Goal: Task Accomplishment & Management: Use online tool/utility

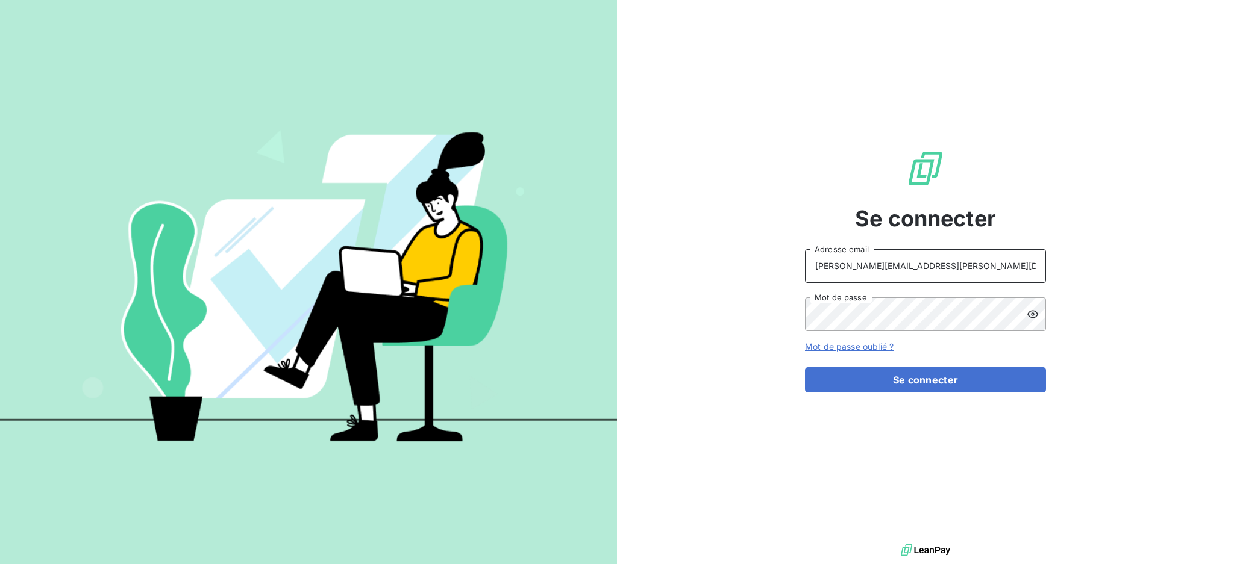
click at [942, 271] on input "[PERSON_NAME][EMAIL_ADDRESS][PERSON_NAME][DOMAIN_NAME]" at bounding box center [925, 266] width 241 height 34
type input "[EMAIL_ADDRESS][PERSON_NAME][DOMAIN_NAME]"
click at [890, 386] on button "Se connecter" at bounding box center [925, 379] width 241 height 25
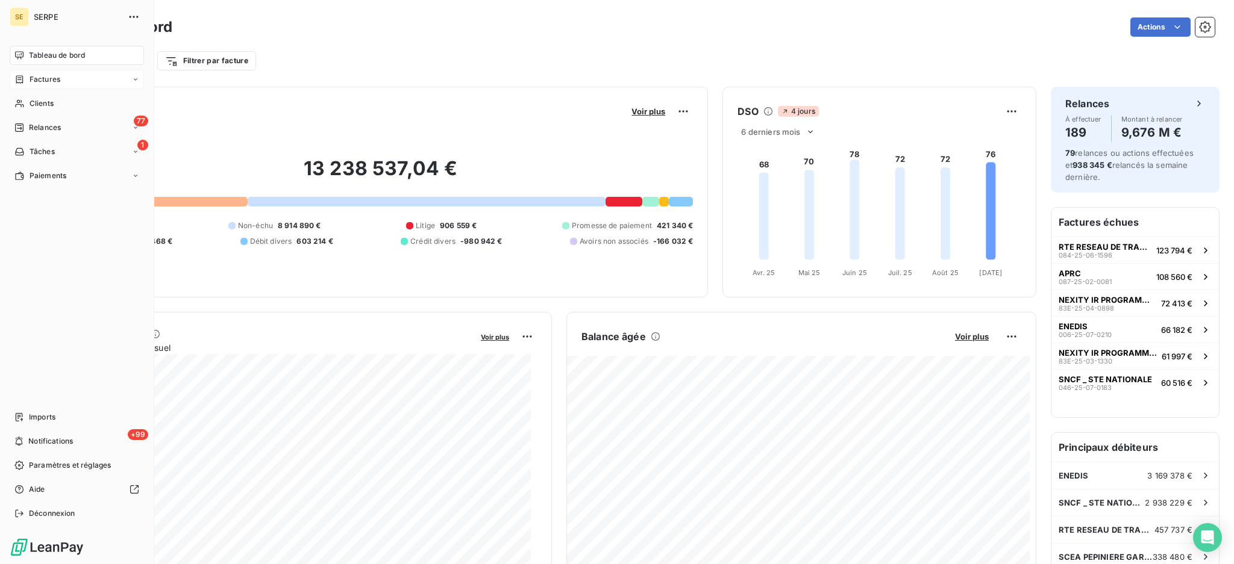
click at [52, 77] on span "Factures" at bounding box center [45, 79] width 31 height 11
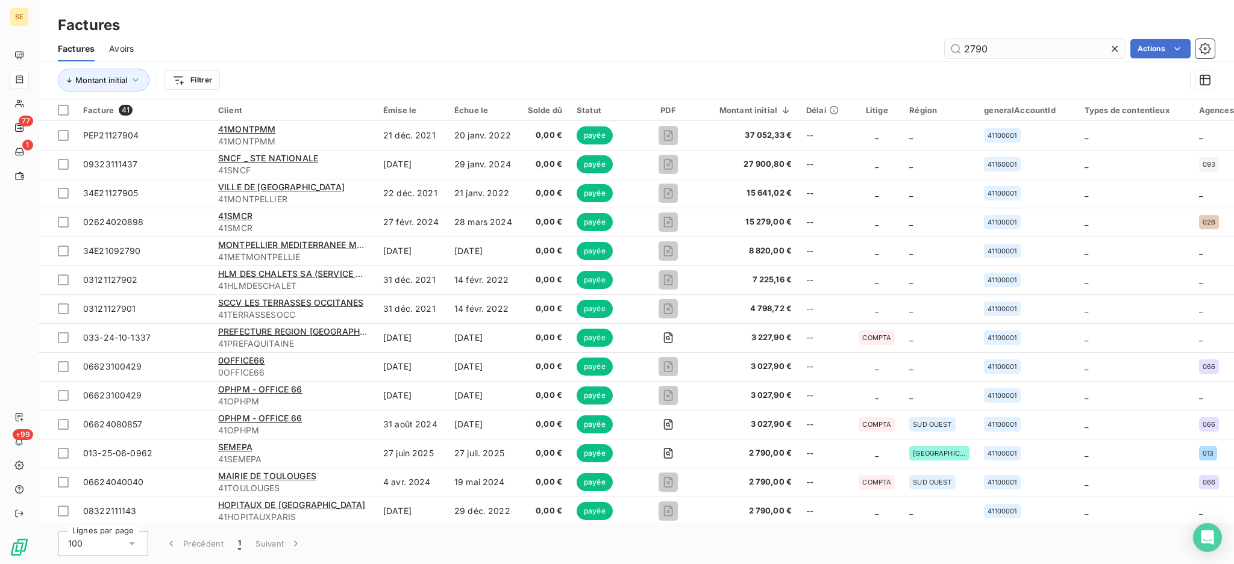
click at [1036, 54] on input "2790" at bounding box center [1035, 48] width 181 height 19
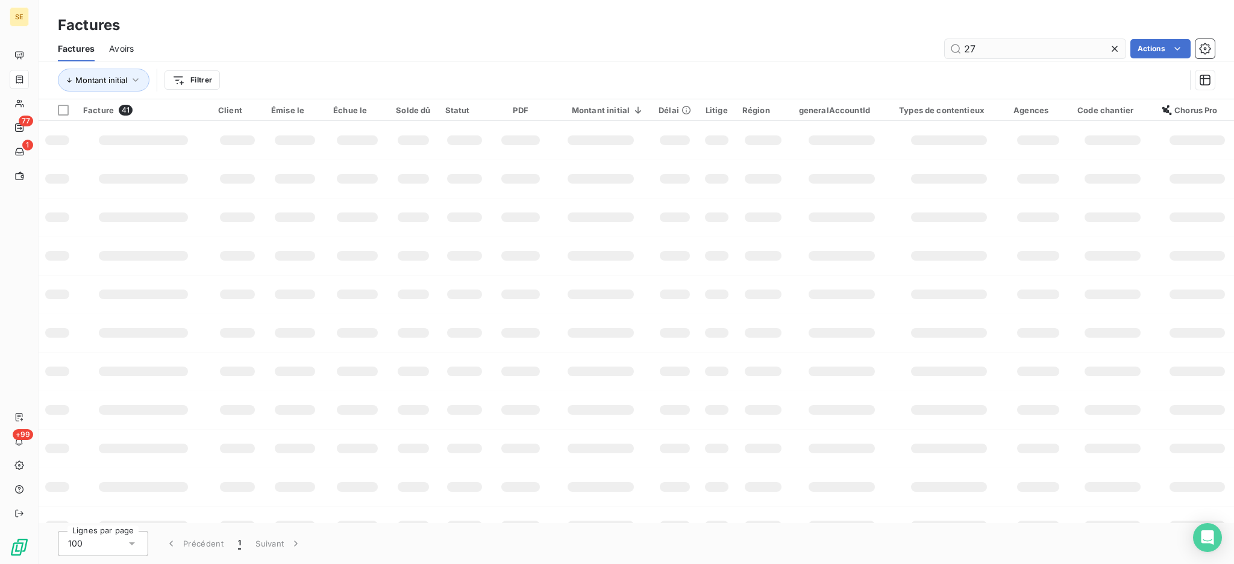
type input "2"
click at [200, 78] on html "SE 77 1 +99 Factures Factures Avoirs Actions Montant initial Filtrer Facture 41…" at bounding box center [617, 282] width 1234 height 564
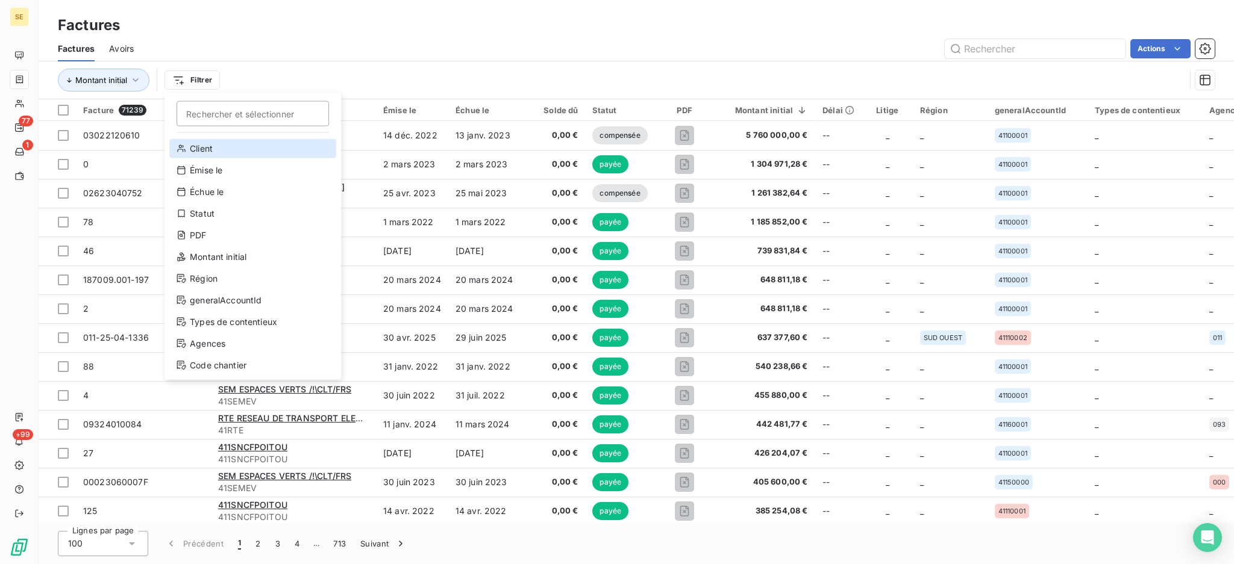
click at [225, 149] on div "Client" at bounding box center [252, 148] width 167 height 19
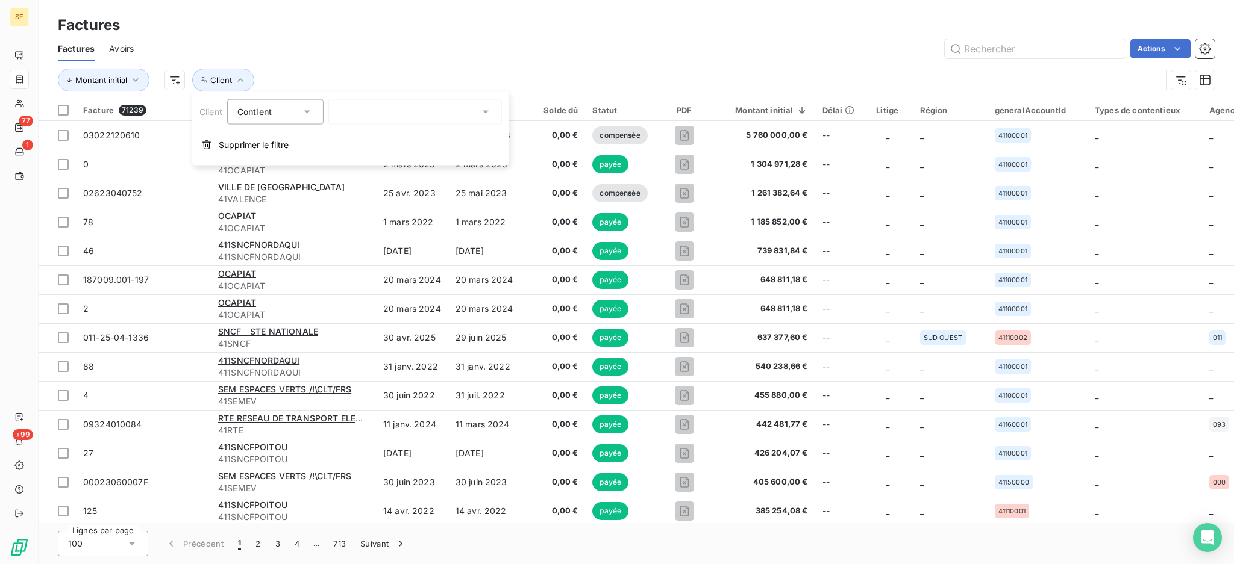
click at [418, 116] on div at bounding box center [415, 111] width 174 height 25
type input "41METROAIX"
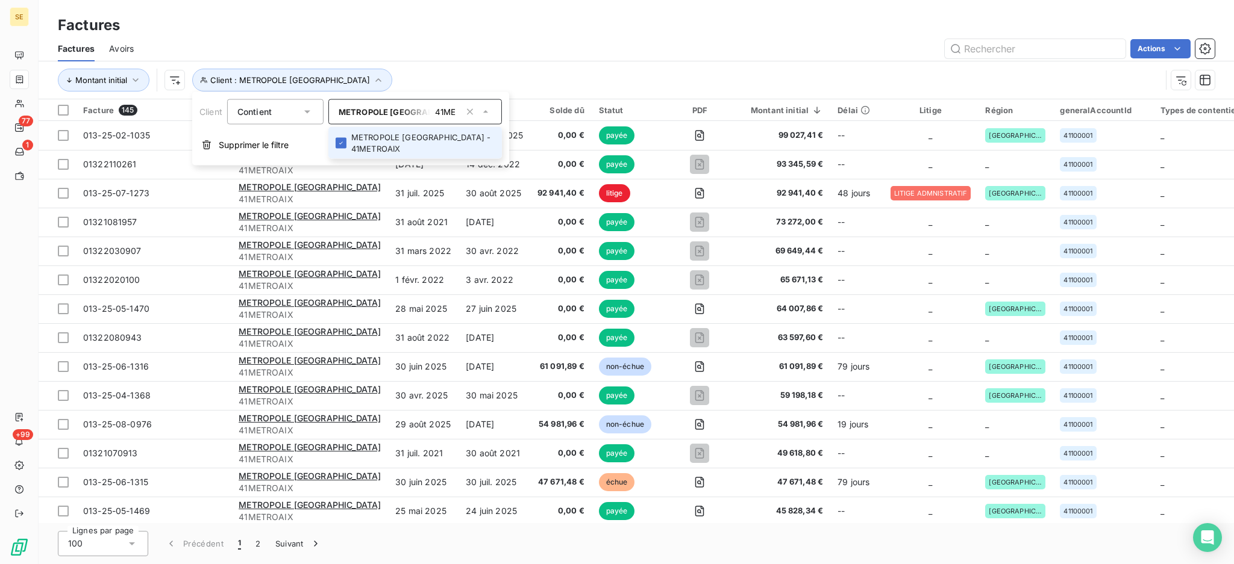
click at [648, 19] on div "Factures" at bounding box center [636, 25] width 1195 height 22
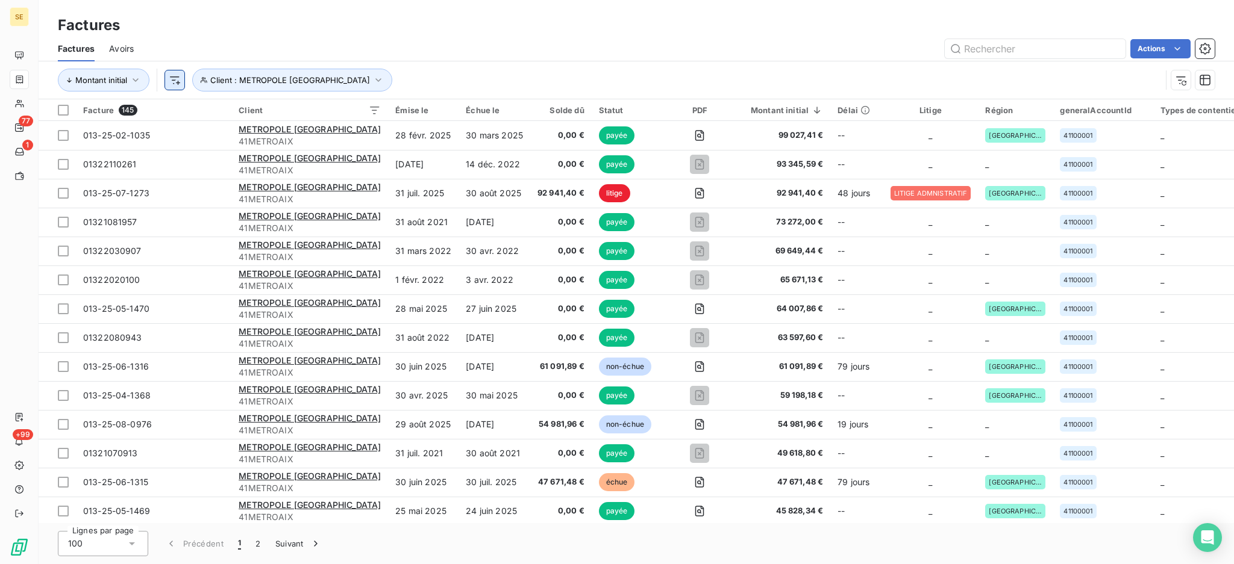
click at [178, 77] on html "SE 77 1 +99 Factures Factures Avoirs Actions Montant initial Client : METROPOLE…" at bounding box center [617, 282] width 1234 height 564
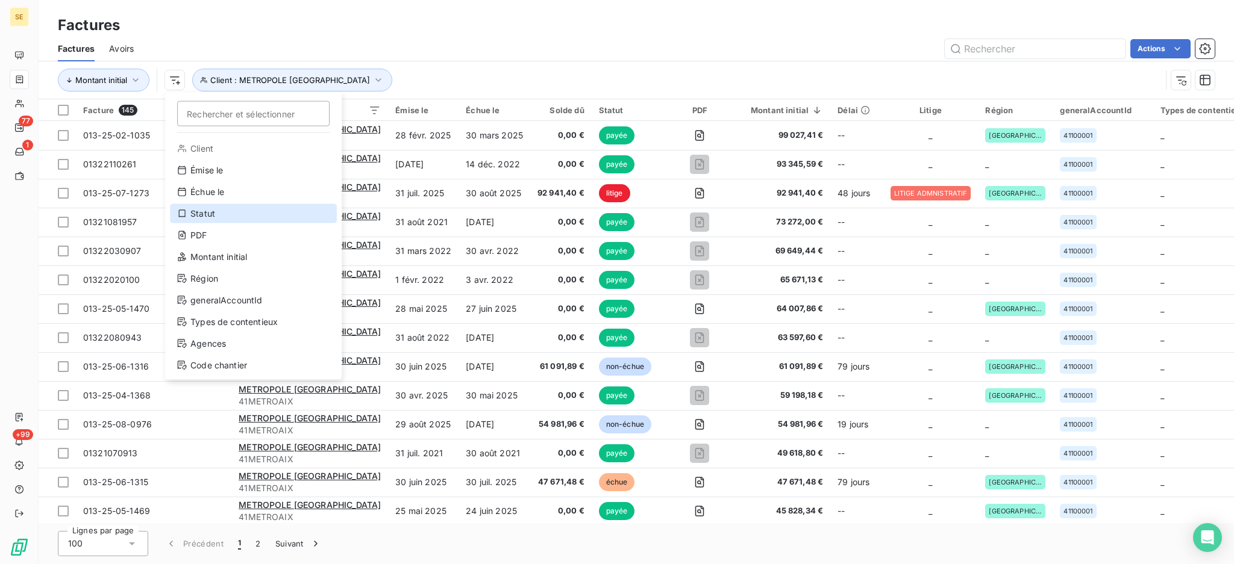
click at [223, 220] on div "Statut" at bounding box center [253, 213] width 167 height 19
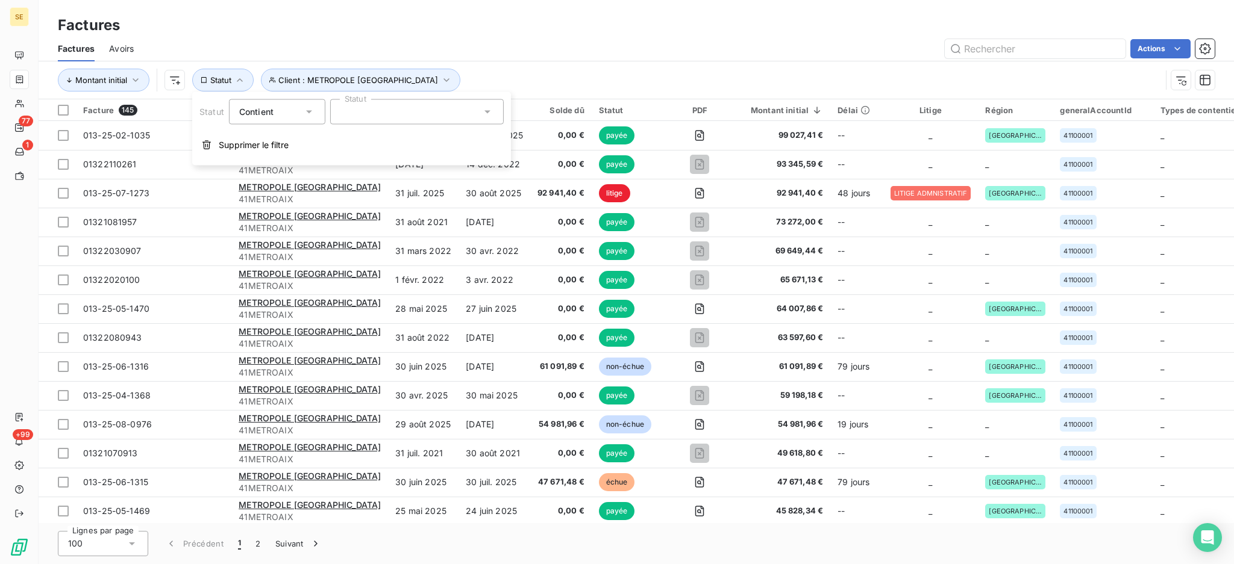
click at [537, 23] on div "Factures" at bounding box center [636, 25] width 1195 height 22
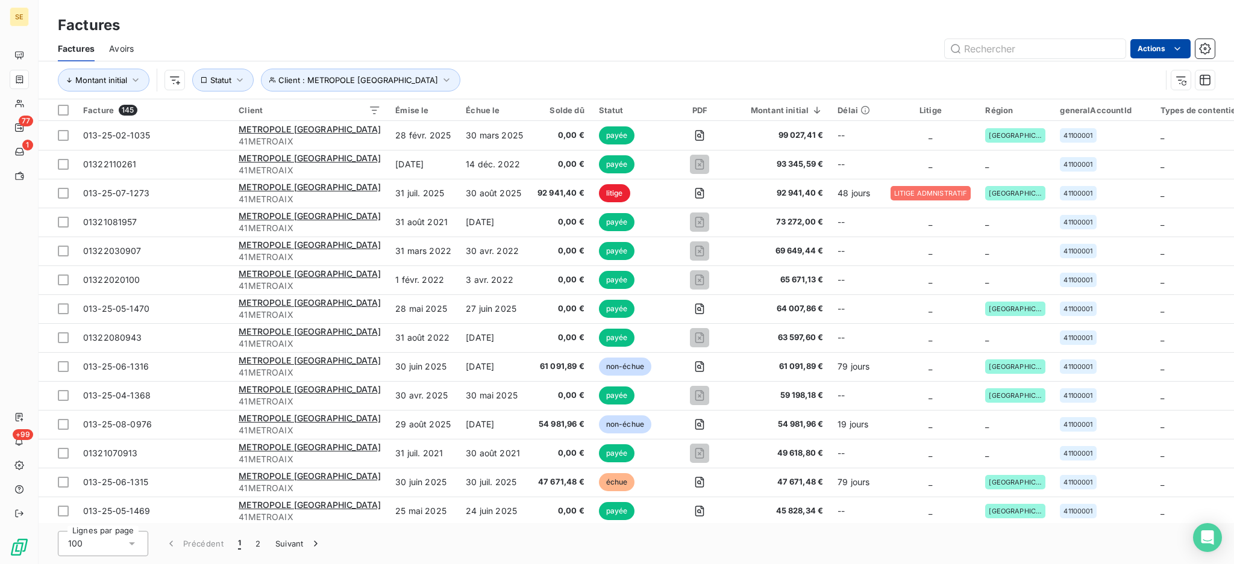
click at [1145, 40] on html "SE 77 1 +99 Factures Factures Avoirs Actions Montant initial Client : METROPOLE…" at bounding box center [617, 282] width 1234 height 564
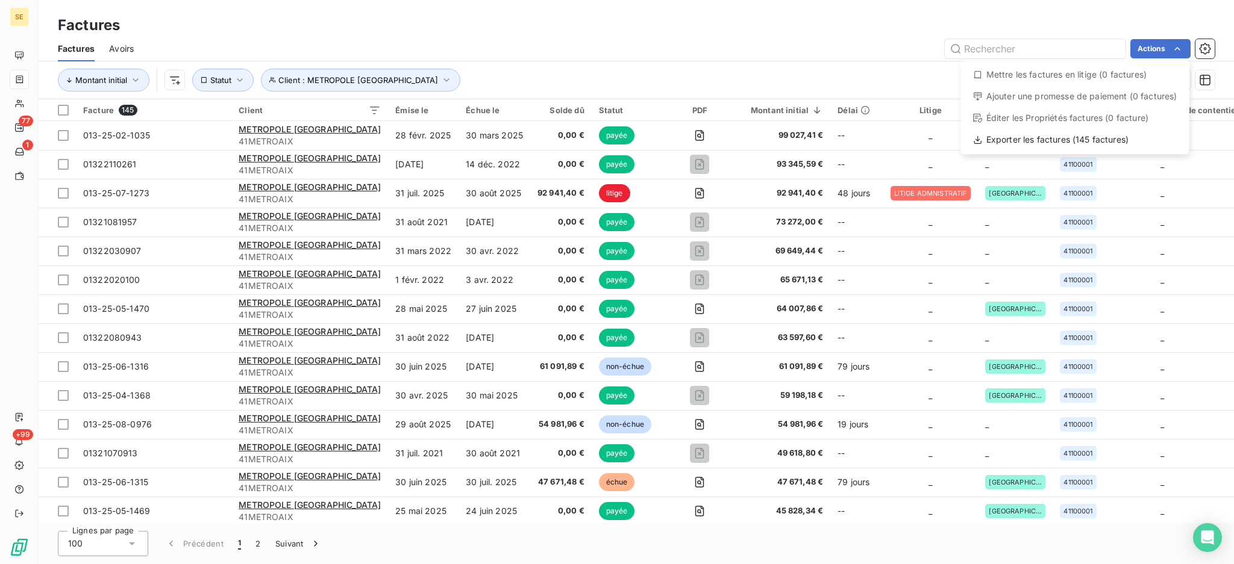
click at [239, 83] on html "SE 77 1 +99 Factures Factures Avoirs Actions Mettre les factures en litige (0 f…" at bounding box center [617, 282] width 1234 height 564
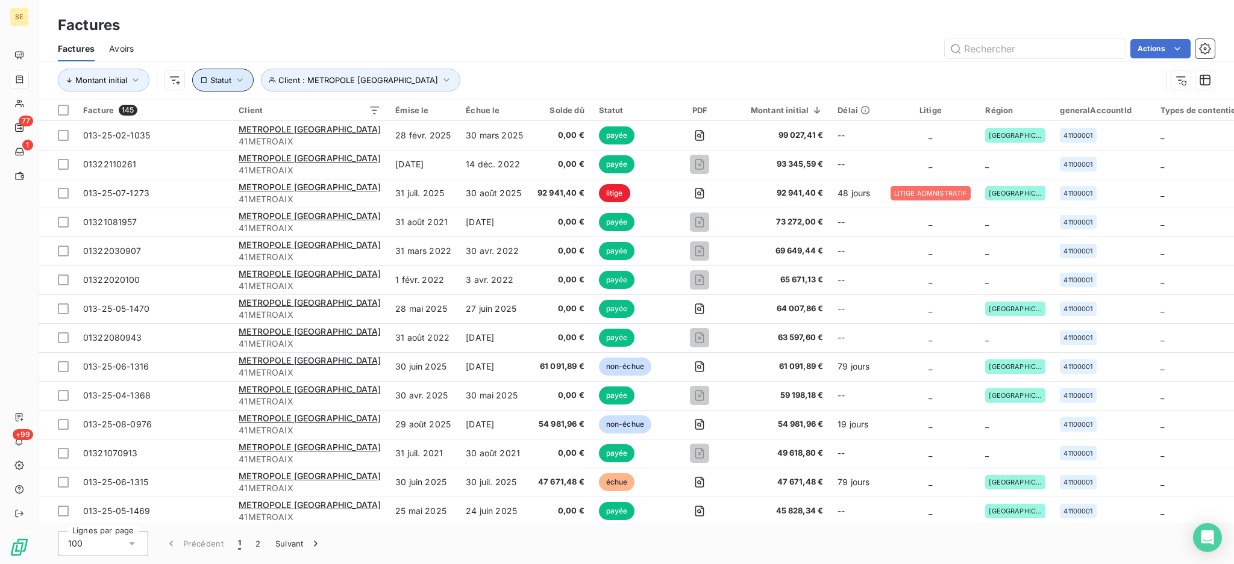
click at [239, 83] on icon "button" at bounding box center [240, 80] width 12 height 12
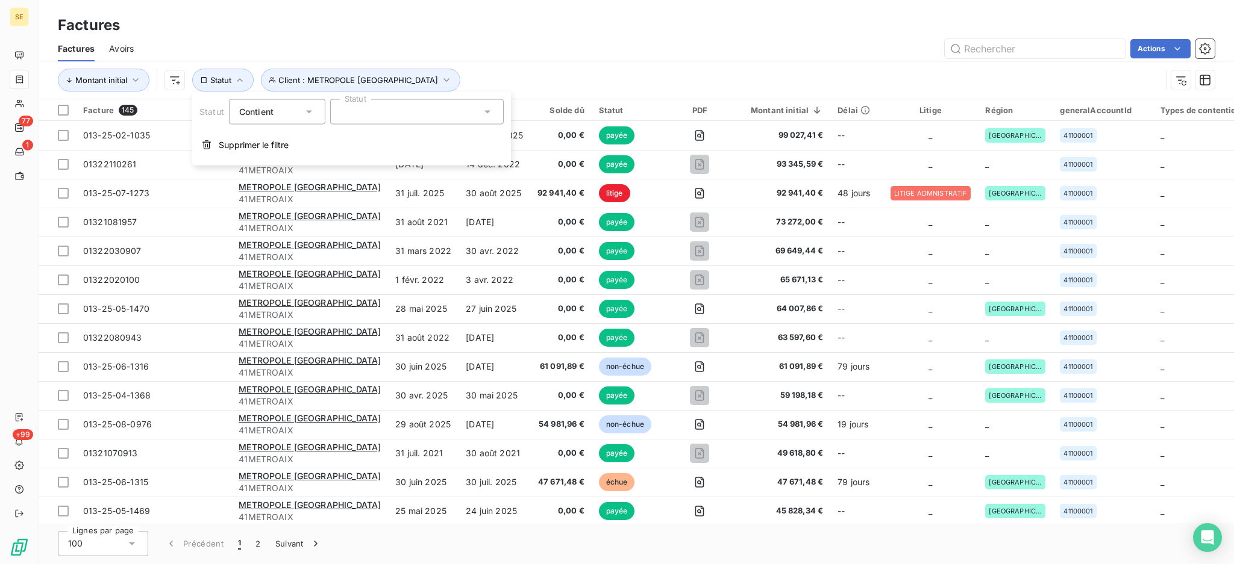
click at [309, 110] on icon at bounding box center [309, 112] width 12 height 12
click at [276, 165] on span "Ne contient pas" at bounding box center [285, 162] width 65 height 10
click at [486, 112] on icon at bounding box center [487, 112] width 6 height 3
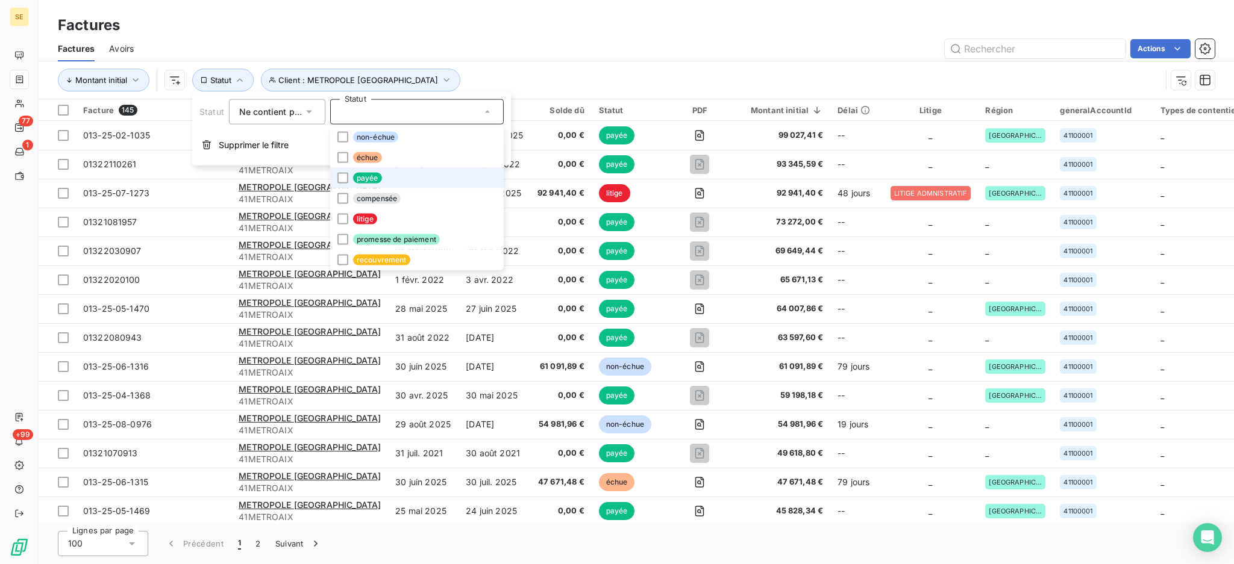
click at [398, 180] on li "payée" at bounding box center [417, 178] width 174 height 20
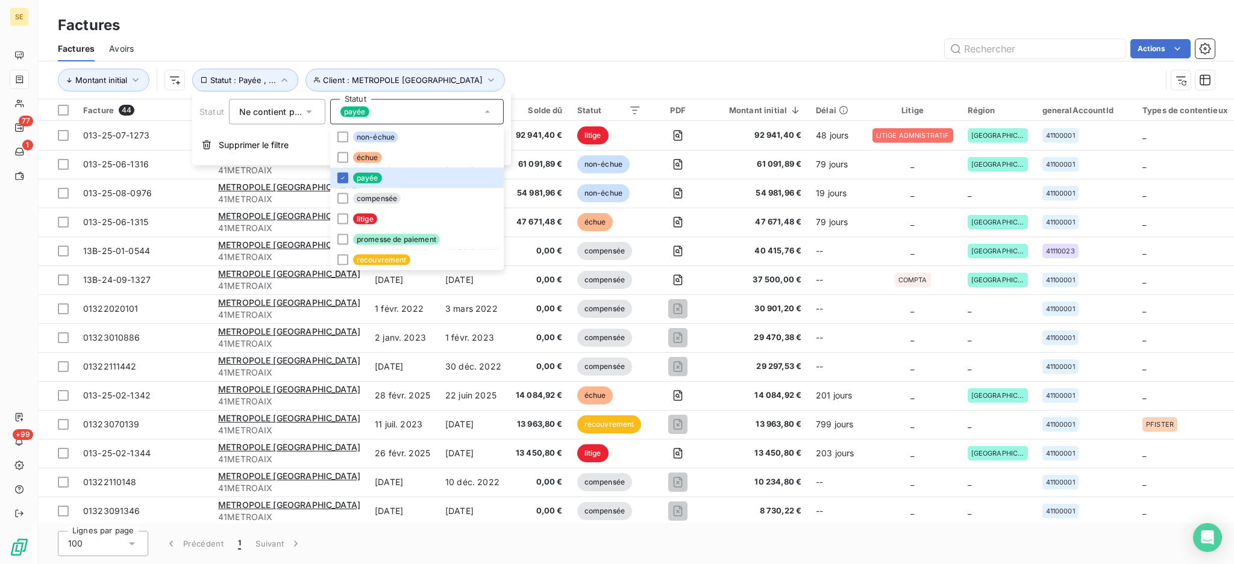
click at [567, 31] on div "Factures" at bounding box center [636, 25] width 1195 height 22
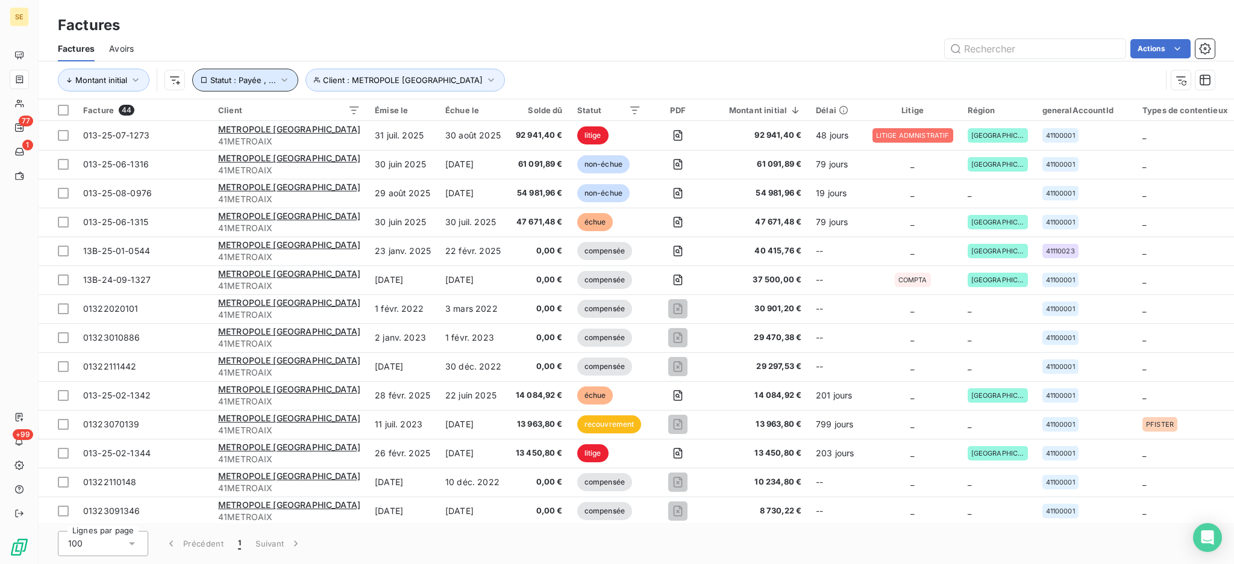
click at [283, 82] on icon "button" at bounding box center [284, 80] width 12 height 12
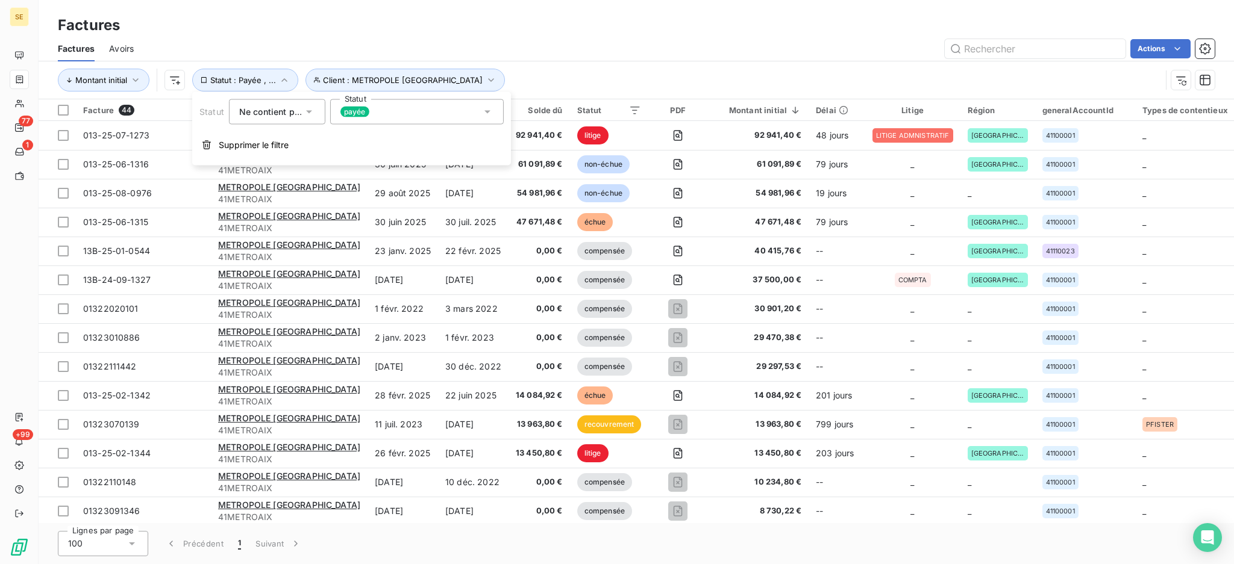
click at [485, 114] on icon at bounding box center [487, 112] width 12 height 12
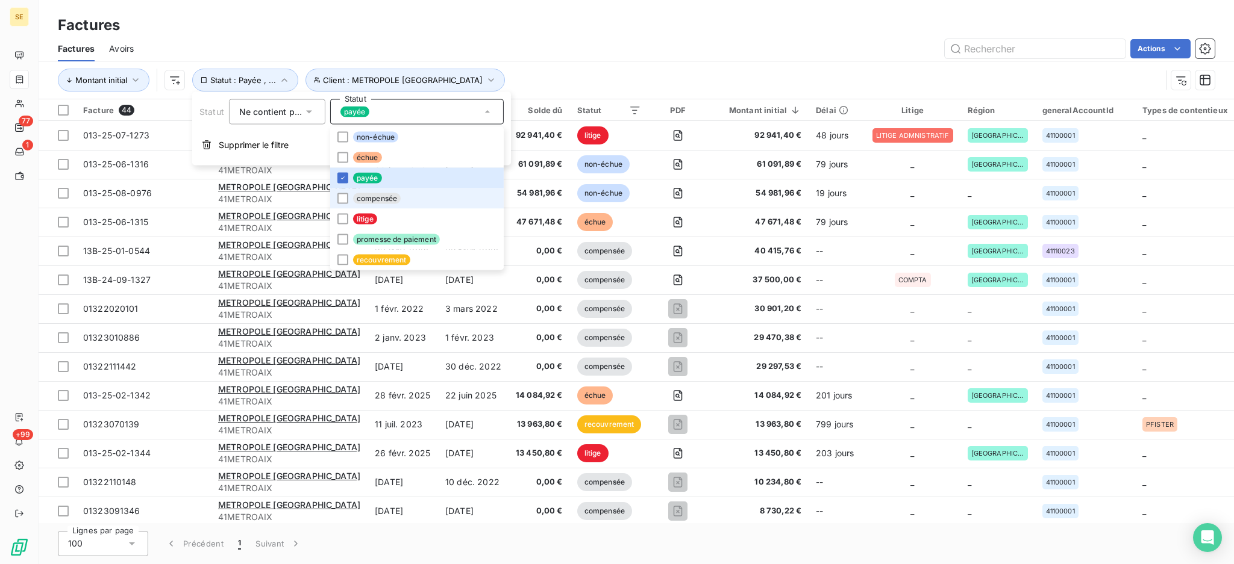
click at [384, 201] on span "compensée" at bounding box center [377, 198] width 48 height 11
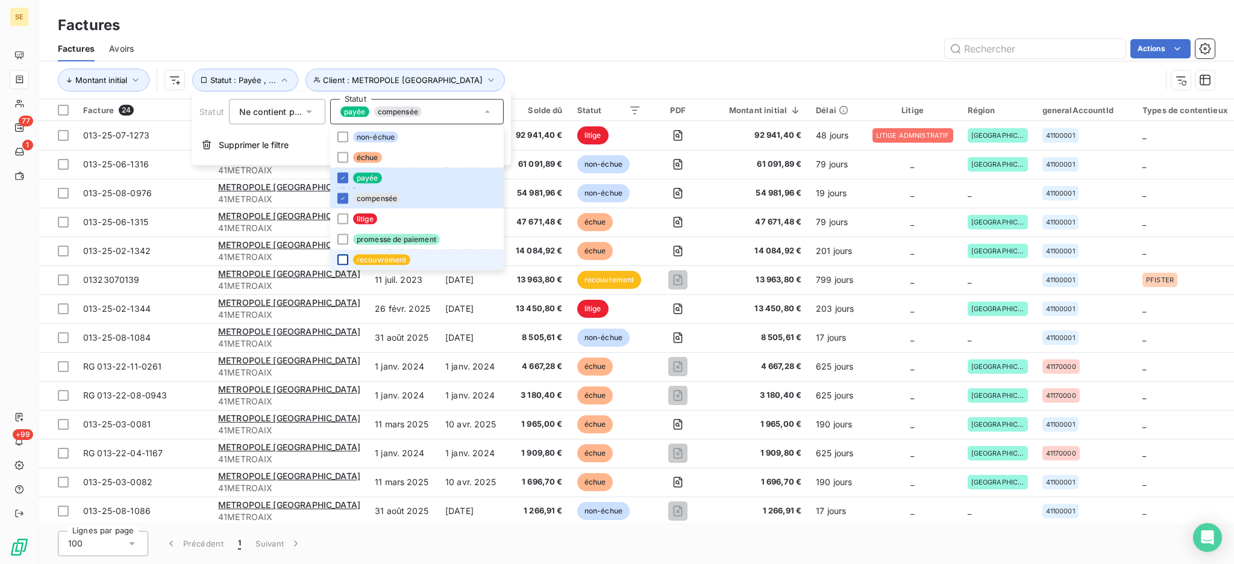
click at [345, 260] on div at bounding box center [342, 260] width 11 height 11
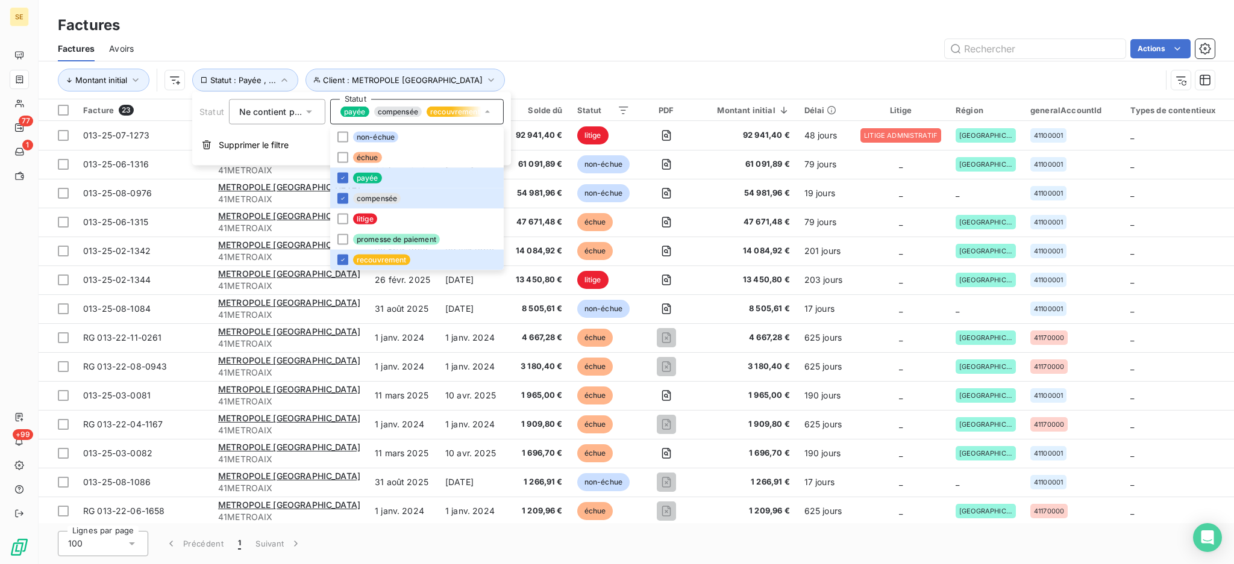
click at [633, 39] on div "Actions" at bounding box center [681, 48] width 1066 height 19
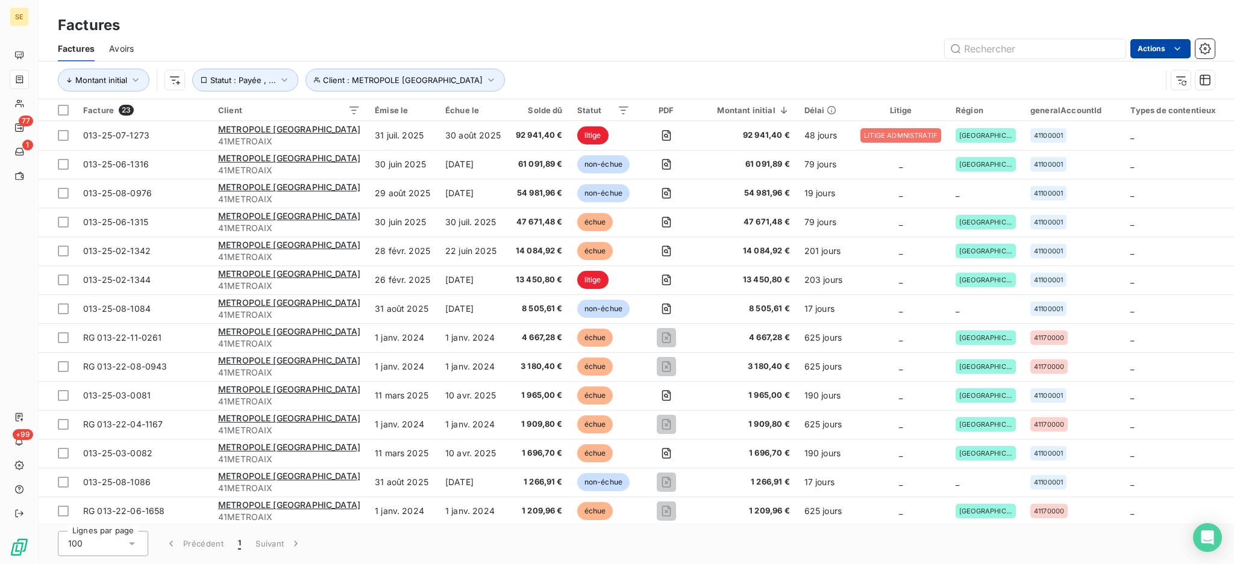
click at [1146, 53] on html "SE 77 1 +99 Factures Factures Avoirs Actions Montant initial Client : METROPOLE…" at bounding box center [617, 282] width 1234 height 564
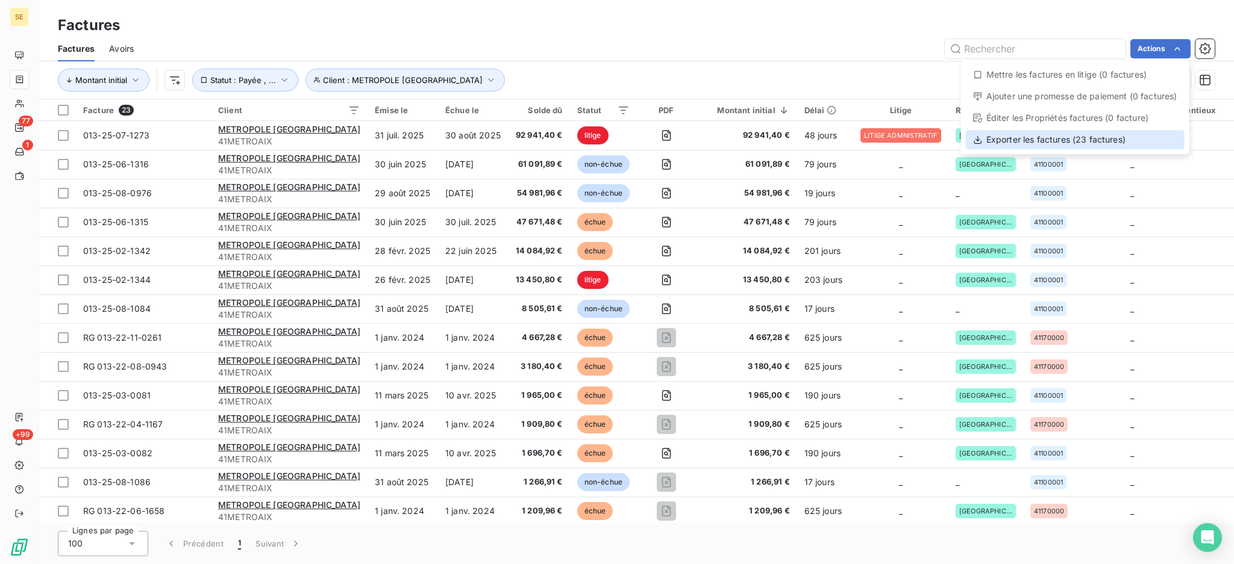
click at [1084, 142] on div "Exporter les factures (23 factures)" at bounding box center [1075, 139] width 219 height 19
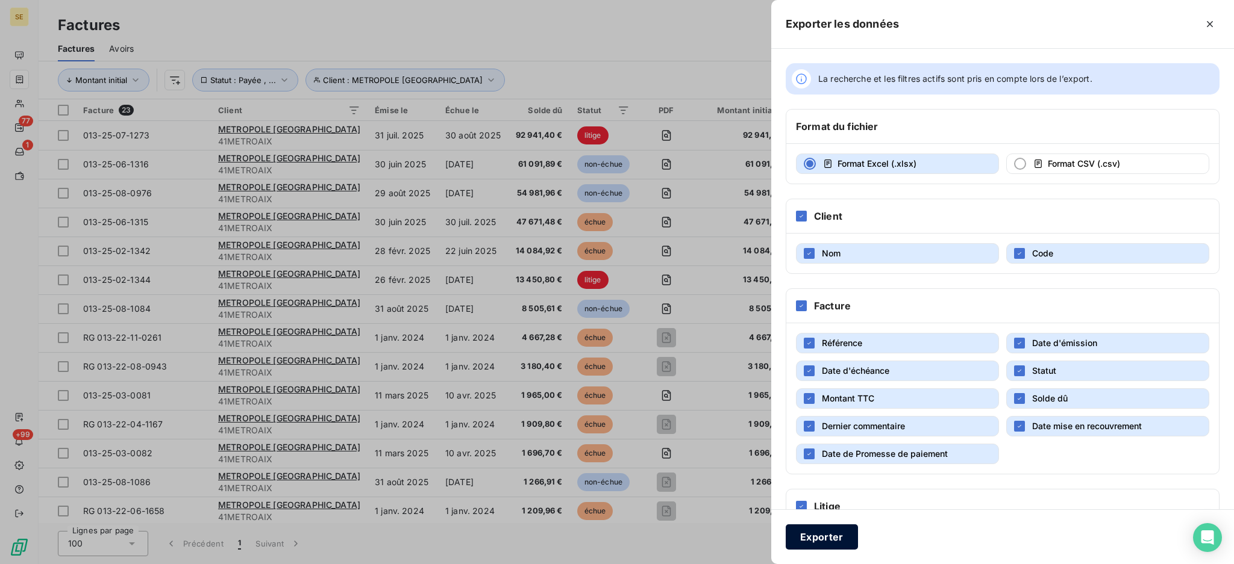
click at [832, 544] on button "Exporter" at bounding box center [822, 537] width 72 height 25
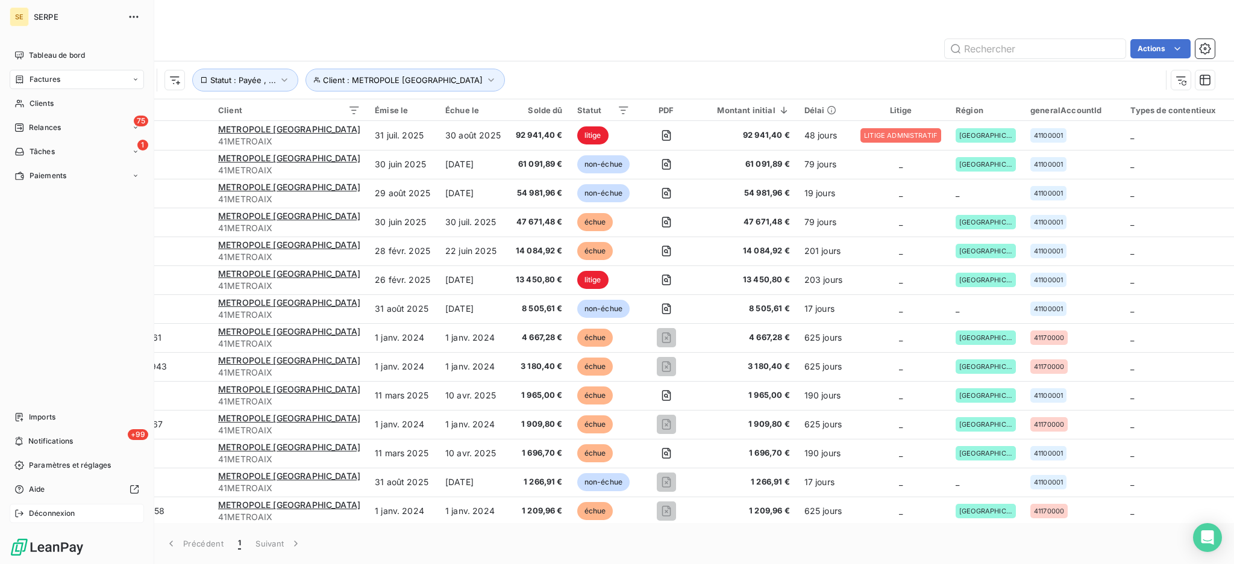
click at [48, 516] on span "Déconnexion" at bounding box center [52, 513] width 46 height 11
